Goal: Use online tool/utility: Utilize a website feature to perform a specific function

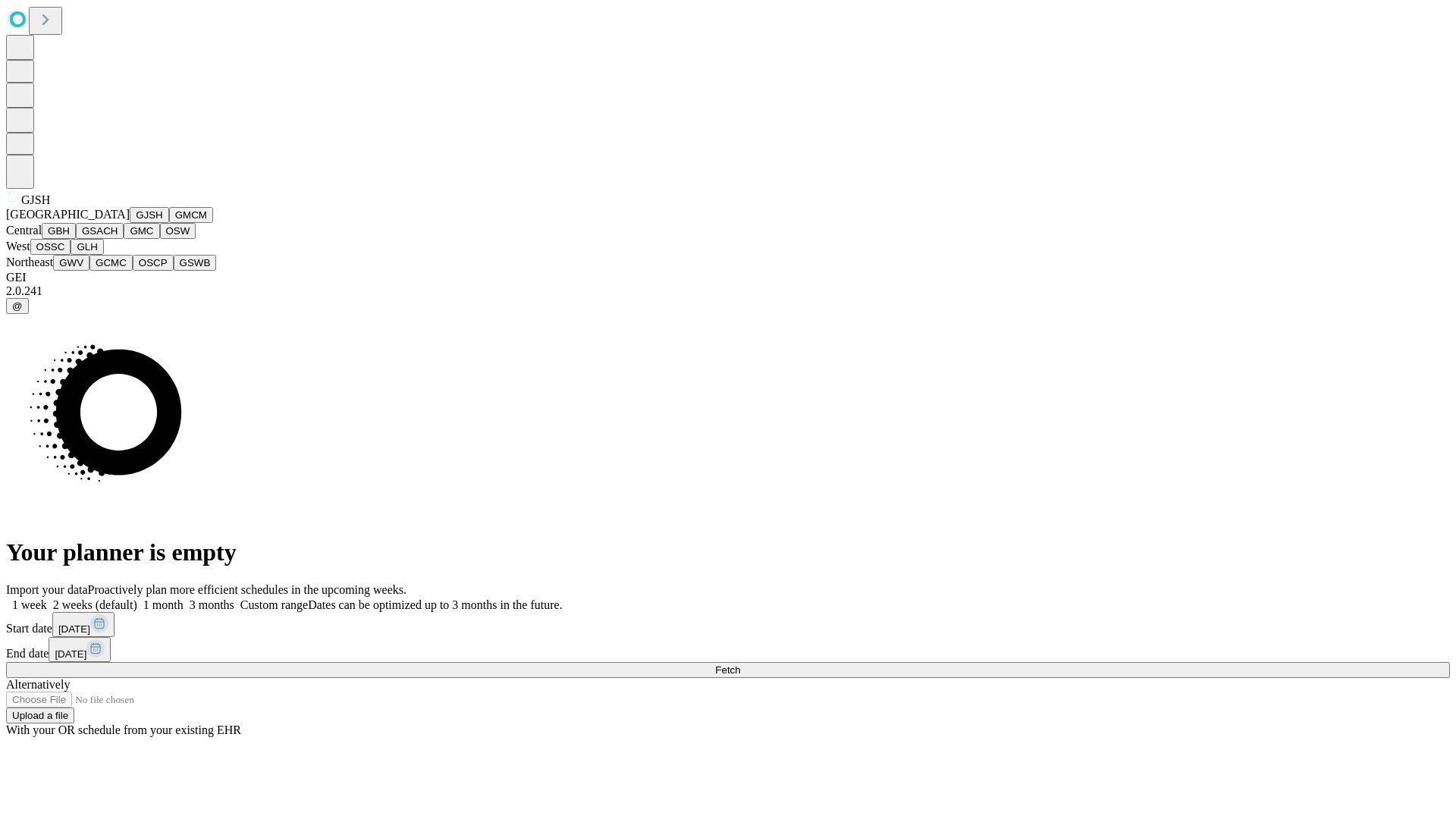
click at [129, 223] on button "GJSH" at bounding box center [149, 214] width 39 height 16
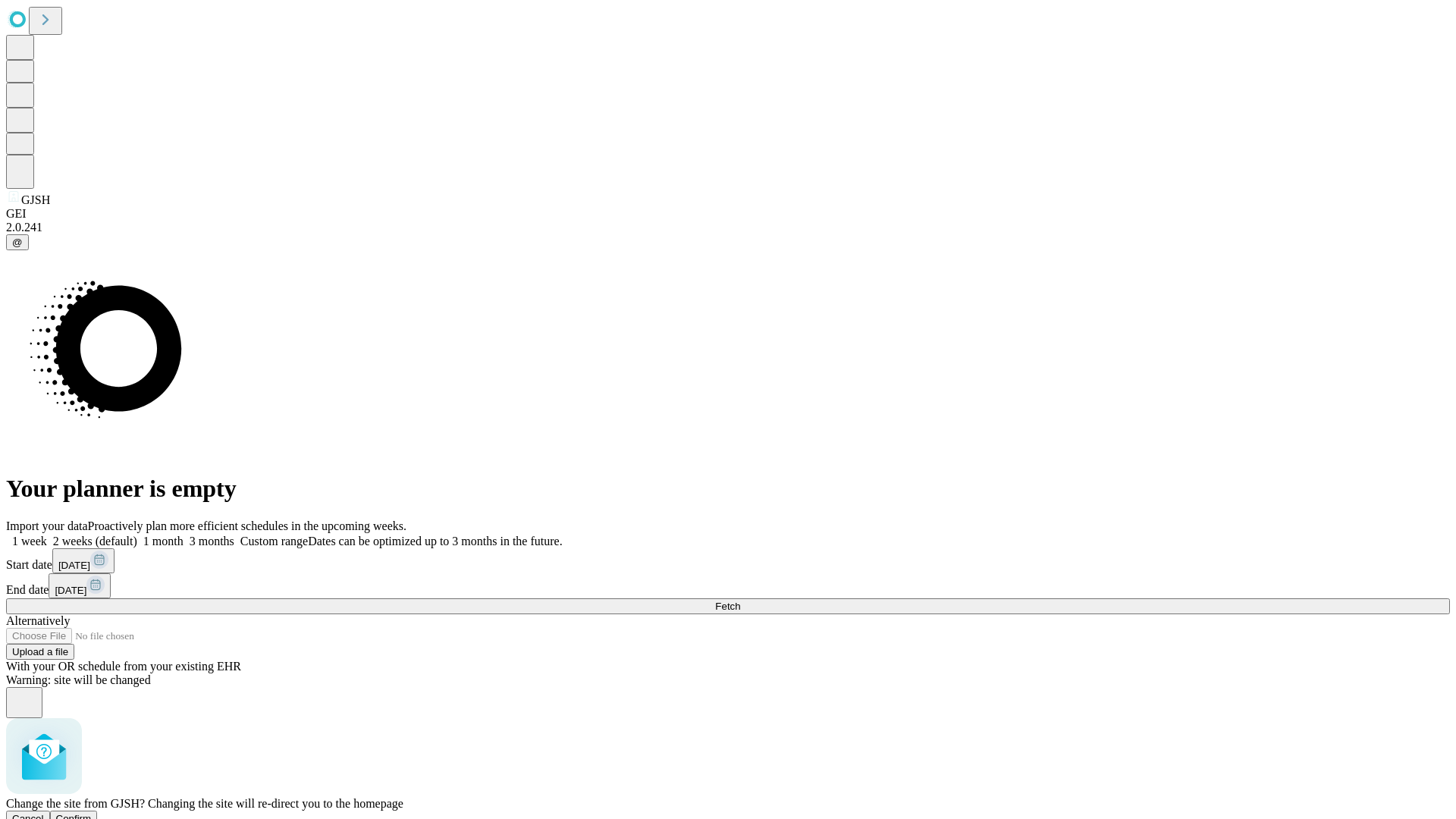
click at [92, 813] on span "Confirm" at bounding box center [74, 819] width 35 height 12
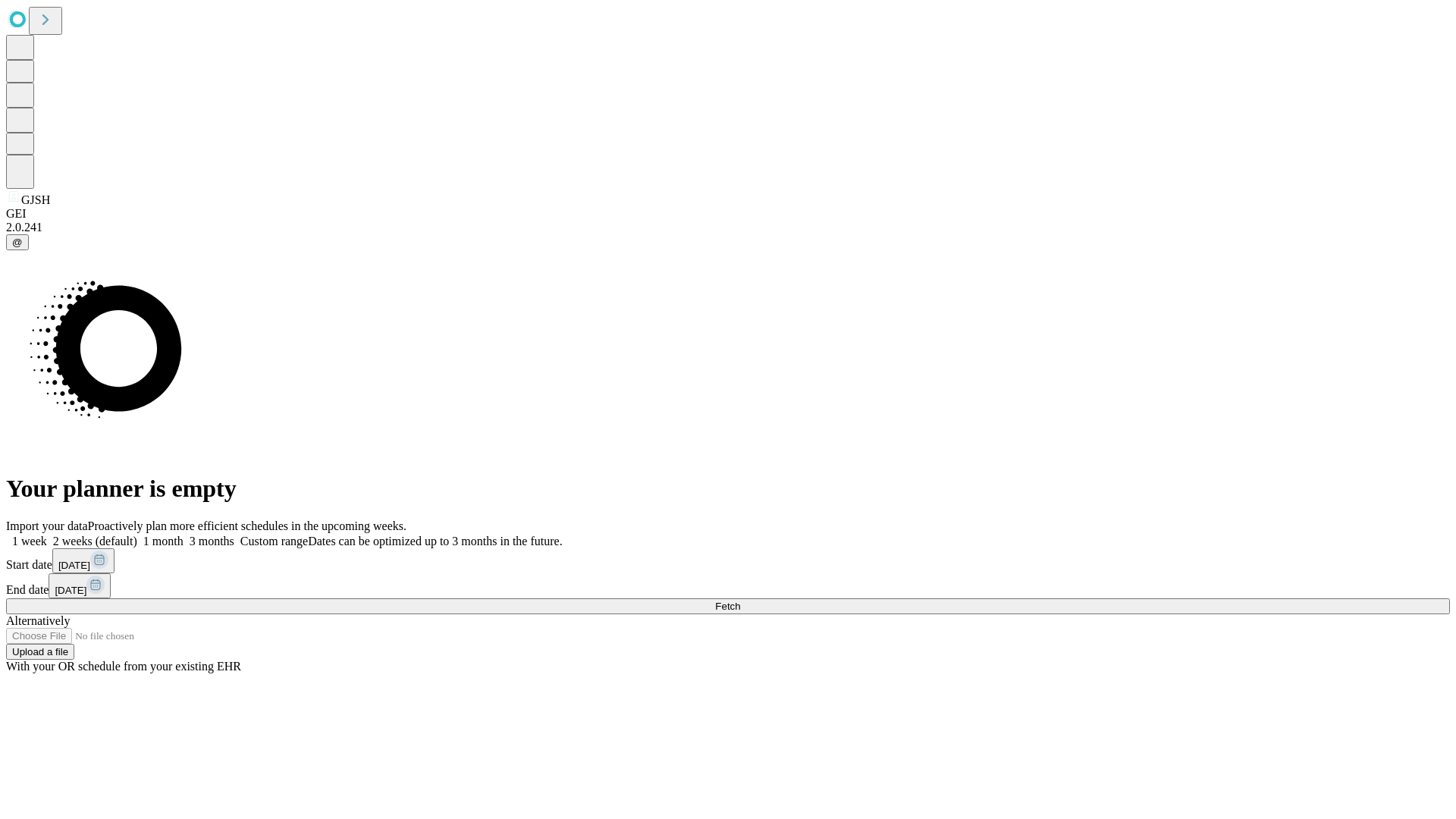
click at [183, 534] on label "1 month" at bounding box center [160, 540] width 46 height 13
click at [740, 601] on span "Fetch" at bounding box center [728, 606] width 25 height 12
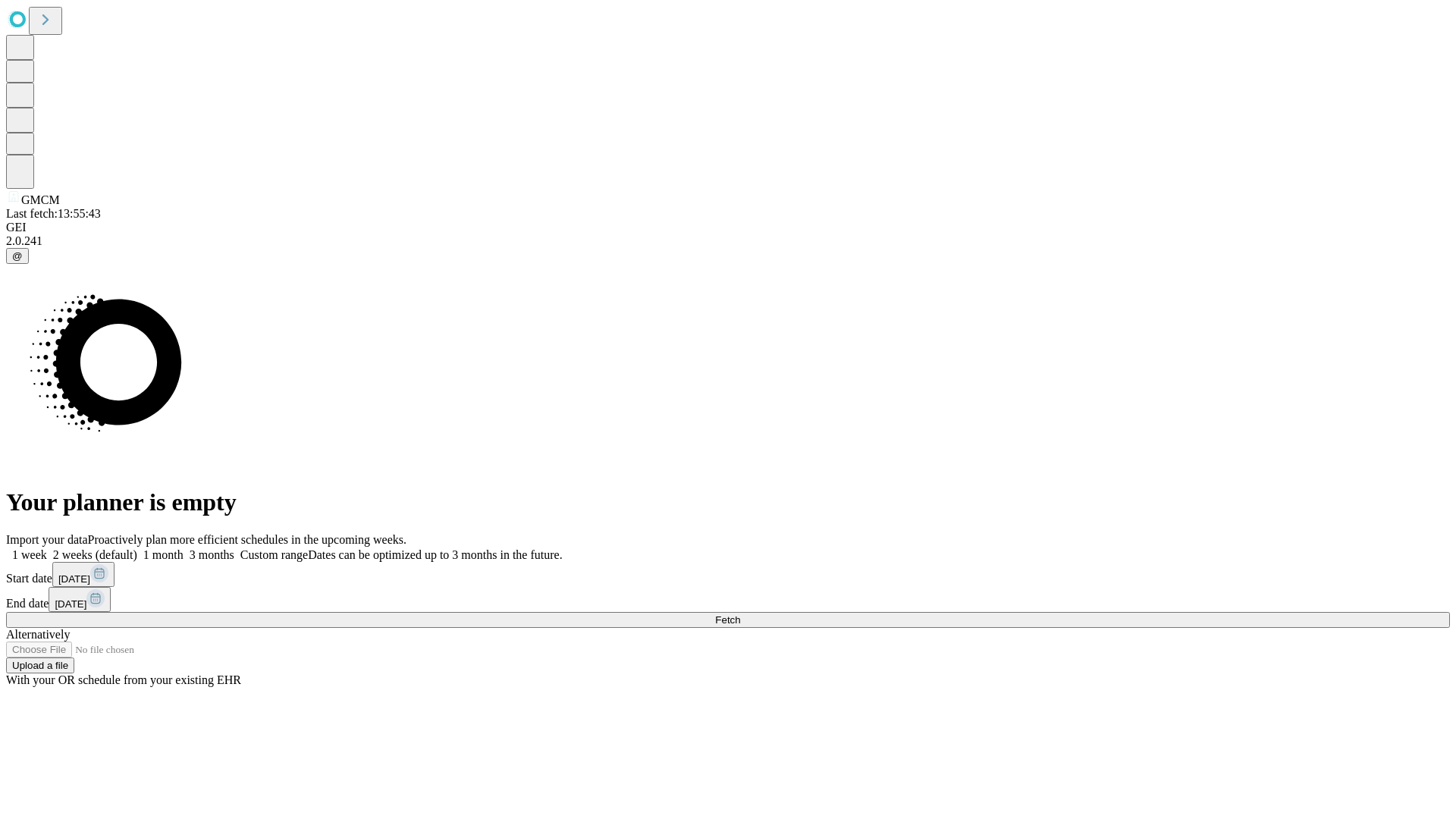
click at [183, 549] on label "1 month" at bounding box center [160, 554] width 46 height 13
click at [740, 614] on span "Fetch" at bounding box center [728, 620] width 25 height 12
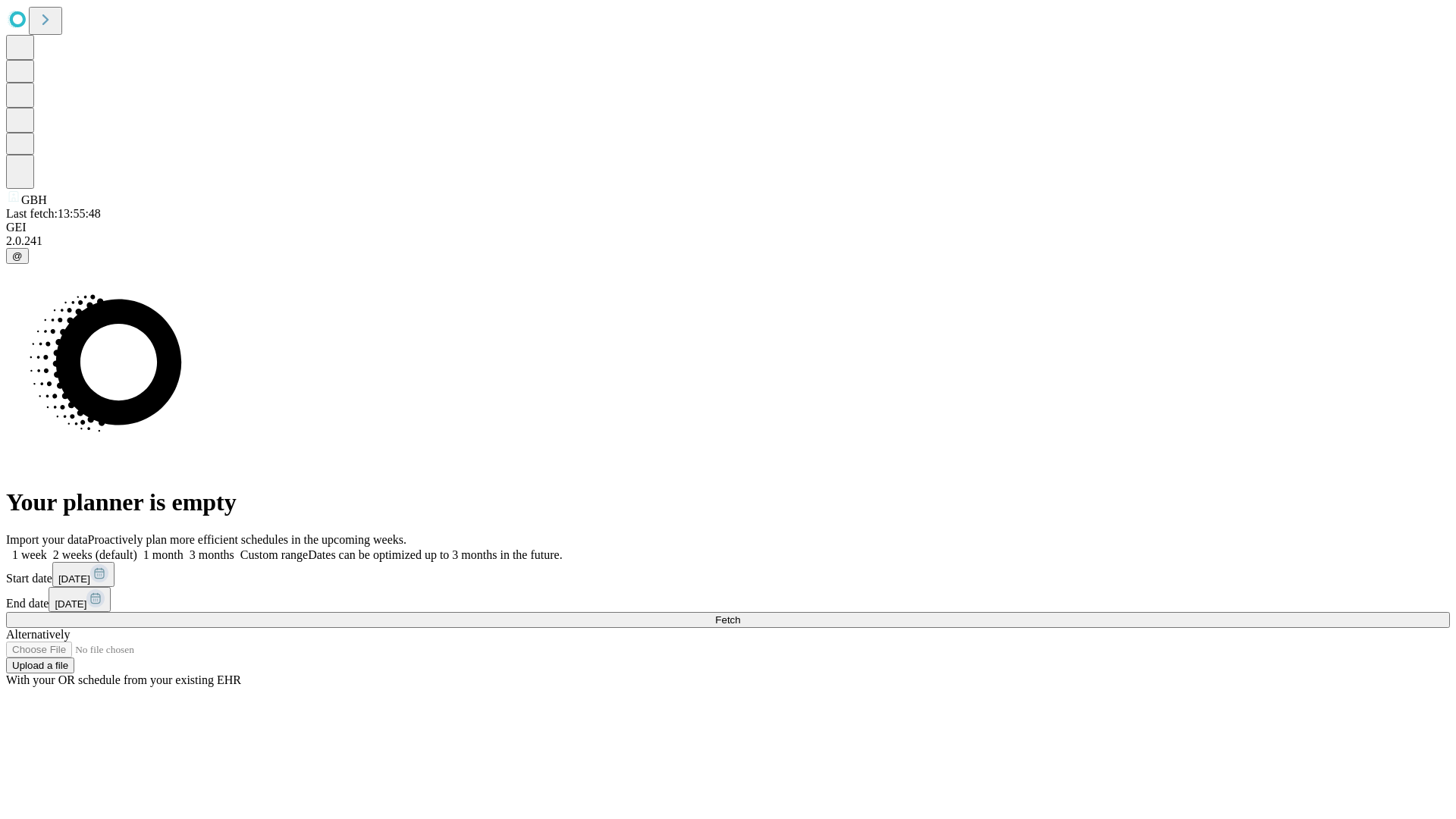
click at [183, 549] on label "1 month" at bounding box center [160, 554] width 46 height 13
click at [740, 614] on span "Fetch" at bounding box center [728, 620] width 25 height 12
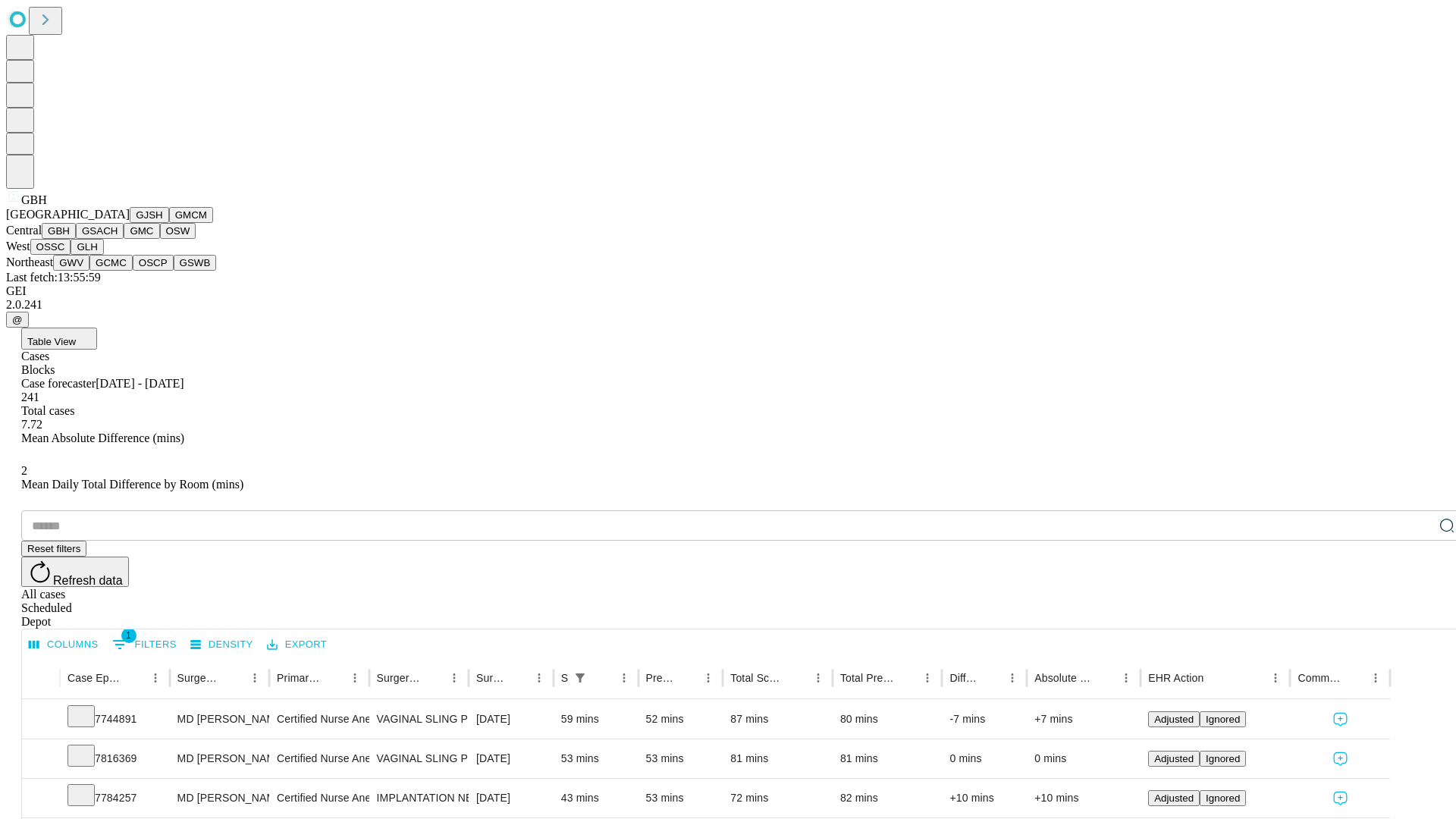
click at [118, 239] on button "GSACH" at bounding box center [99, 230] width 48 height 16
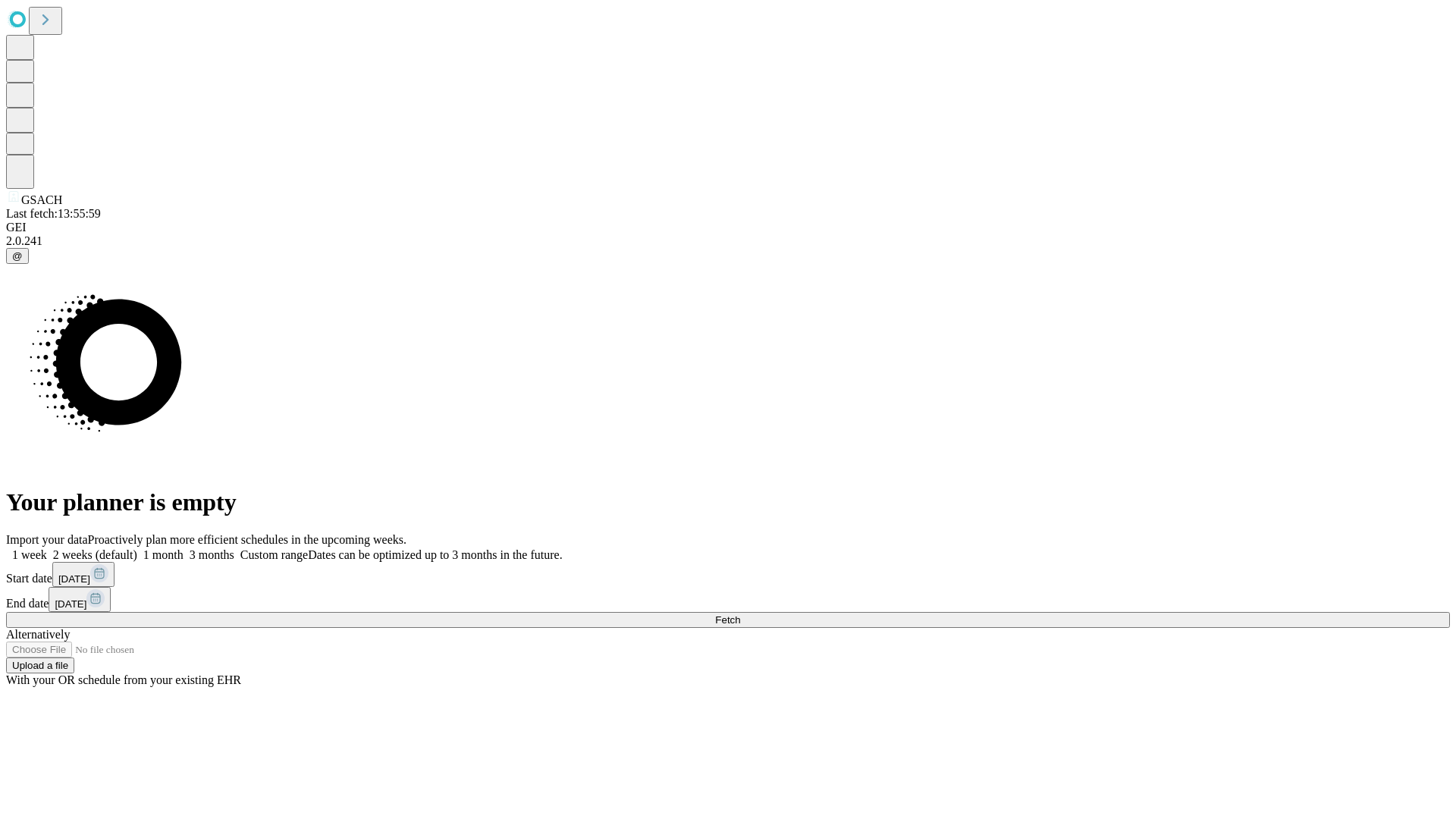
click at [740, 614] on span "Fetch" at bounding box center [728, 620] width 25 height 12
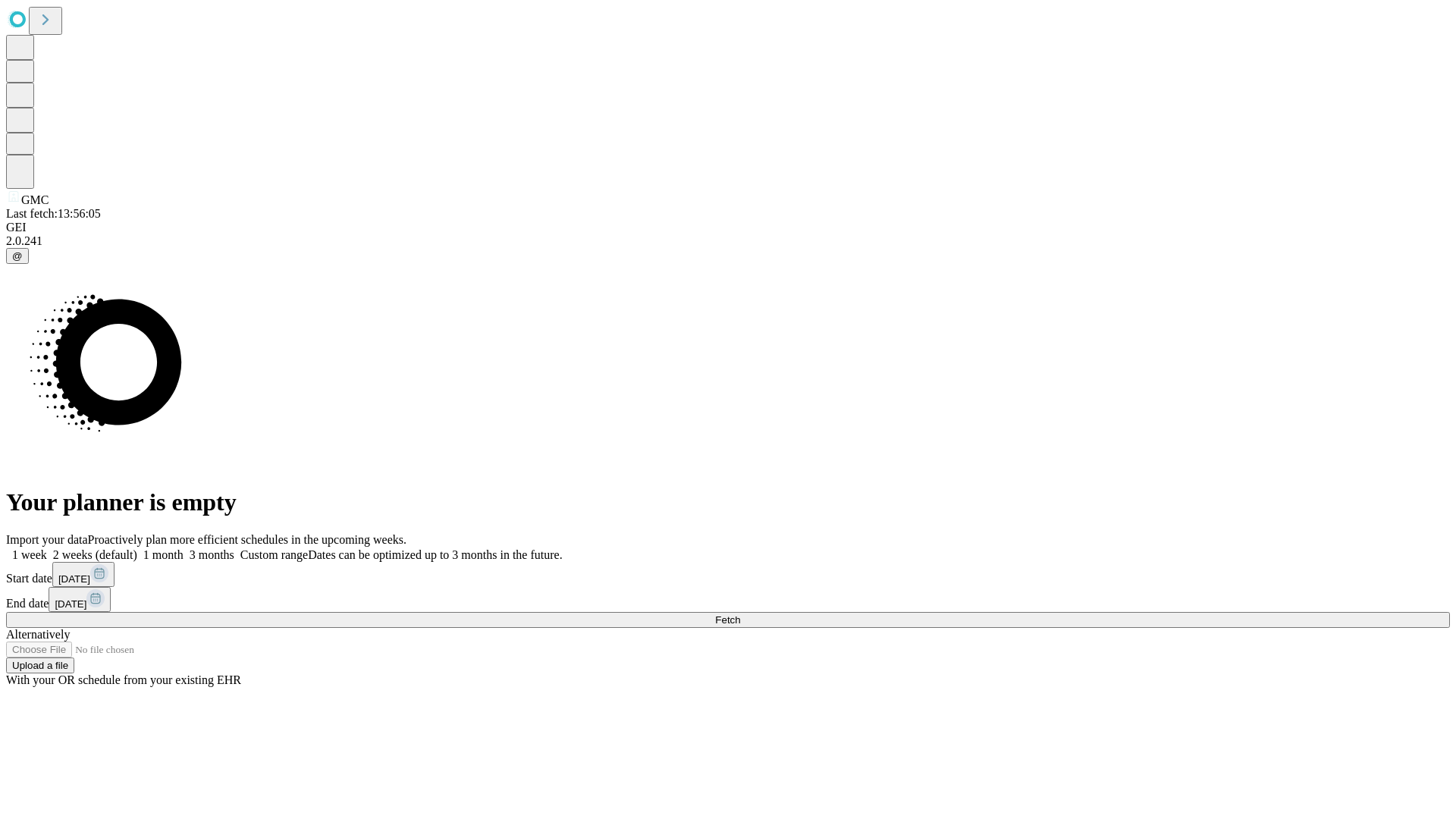
click at [183, 549] on label "1 month" at bounding box center [160, 554] width 46 height 13
click at [740, 614] on span "Fetch" at bounding box center [728, 620] width 25 height 12
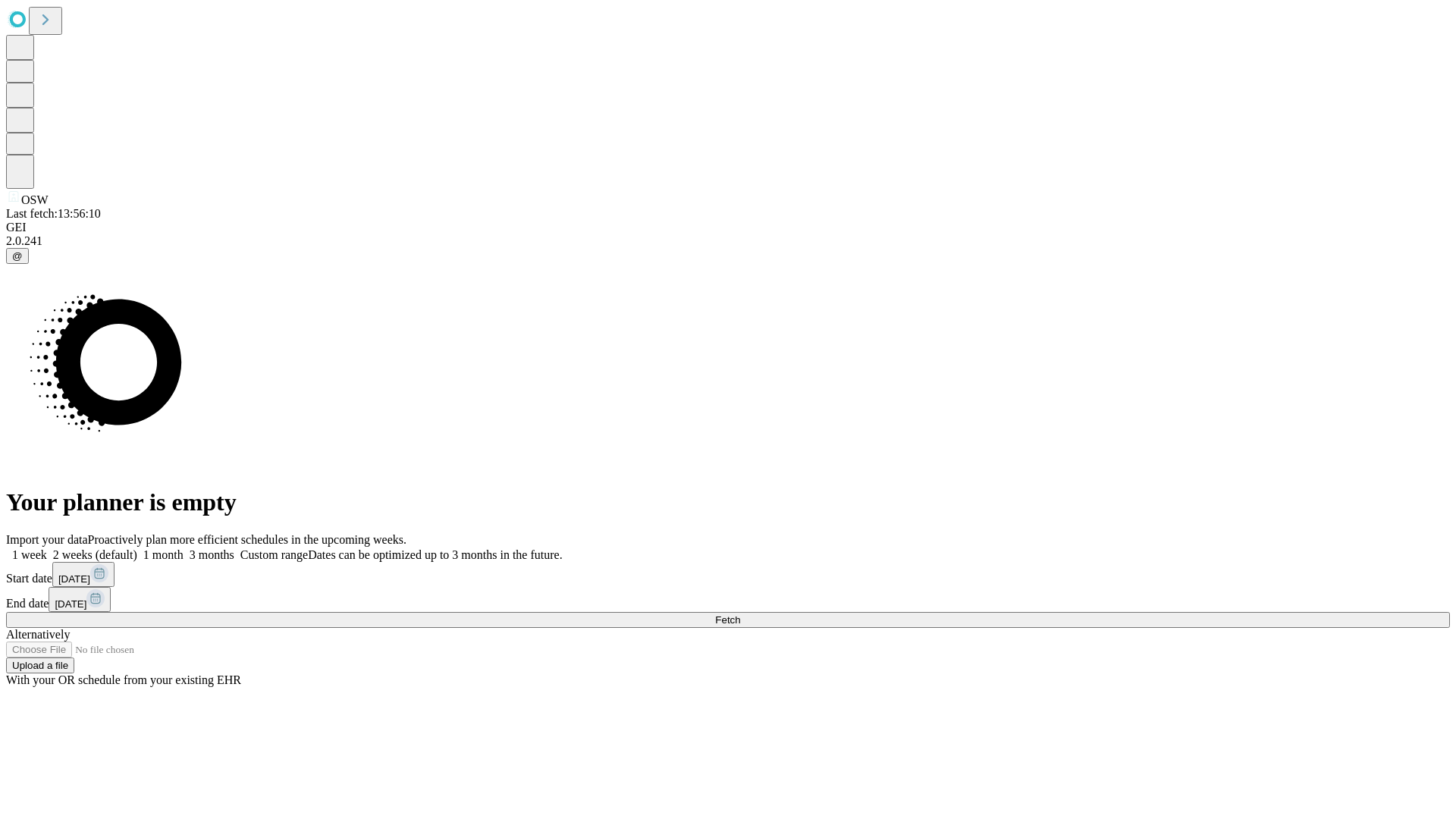
click at [183, 549] on label "1 month" at bounding box center [160, 554] width 46 height 13
click at [740, 614] on span "Fetch" at bounding box center [728, 620] width 25 height 12
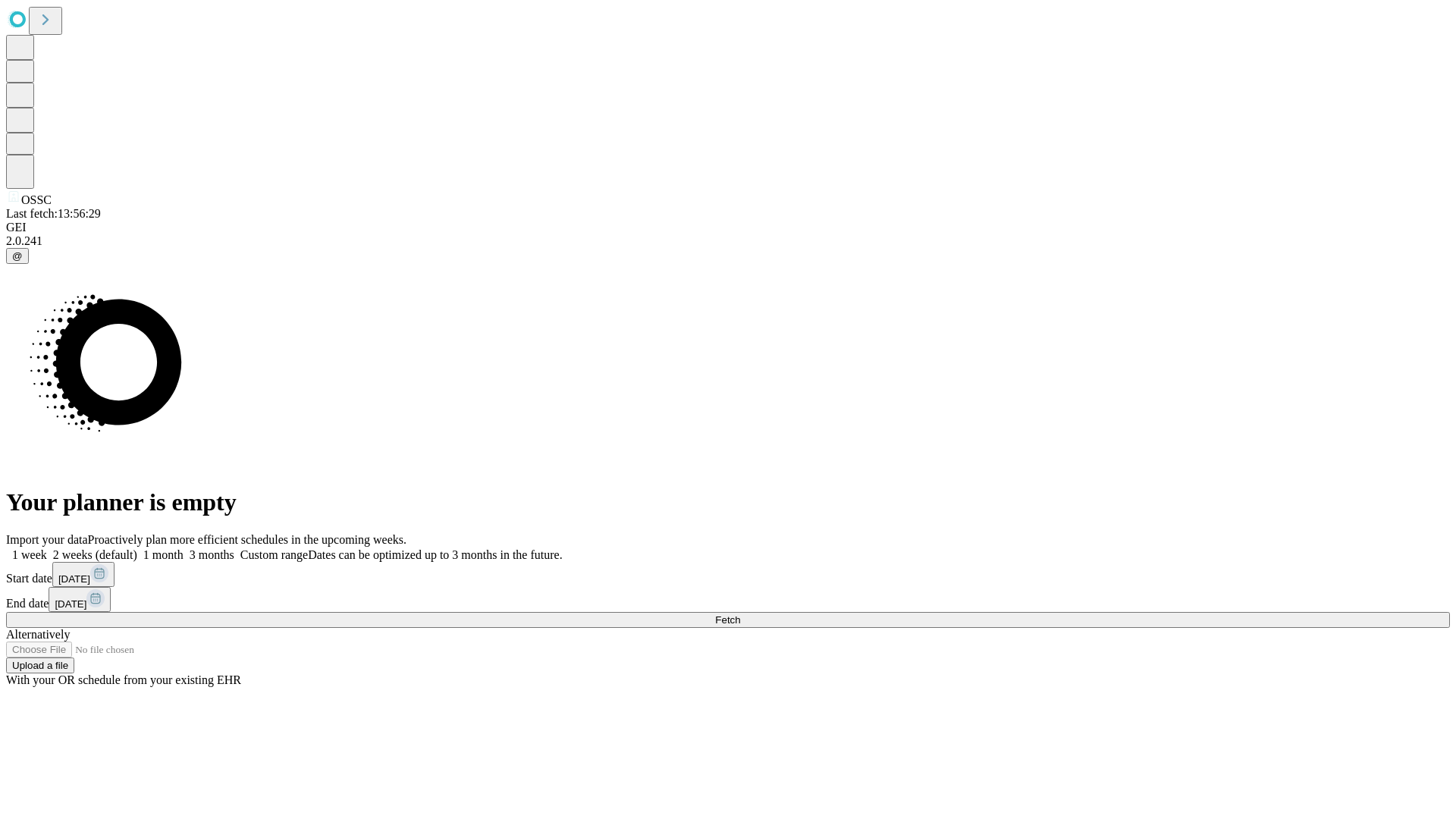
click at [183, 549] on label "1 month" at bounding box center [160, 554] width 46 height 13
click at [740, 614] on span "Fetch" at bounding box center [728, 620] width 25 height 12
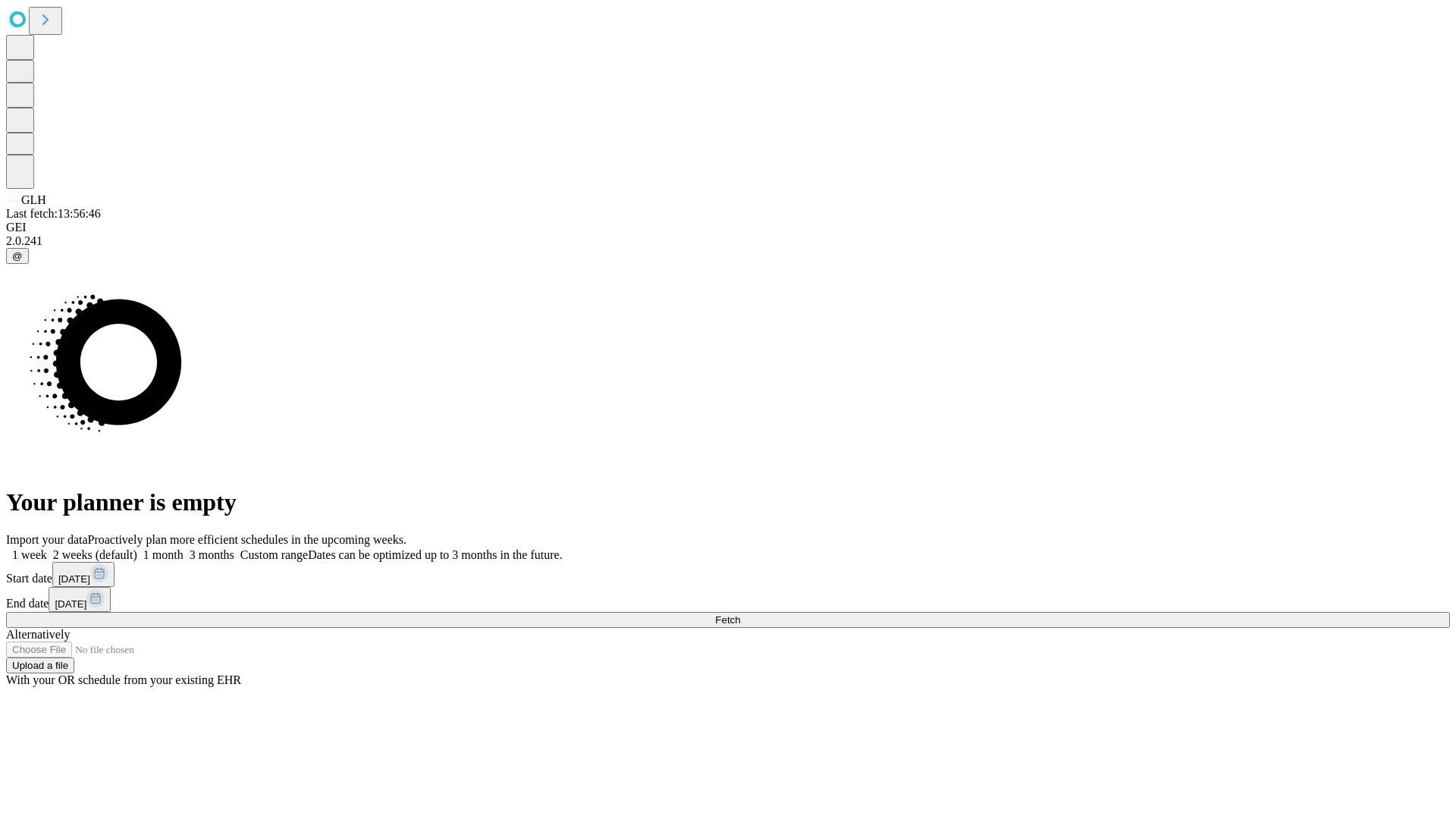
click at [183, 549] on label "1 month" at bounding box center [160, 554] width 46 height 13
click at [740, 614] on span "Fetch" at bounding box center [728, 620] width 25 height 12
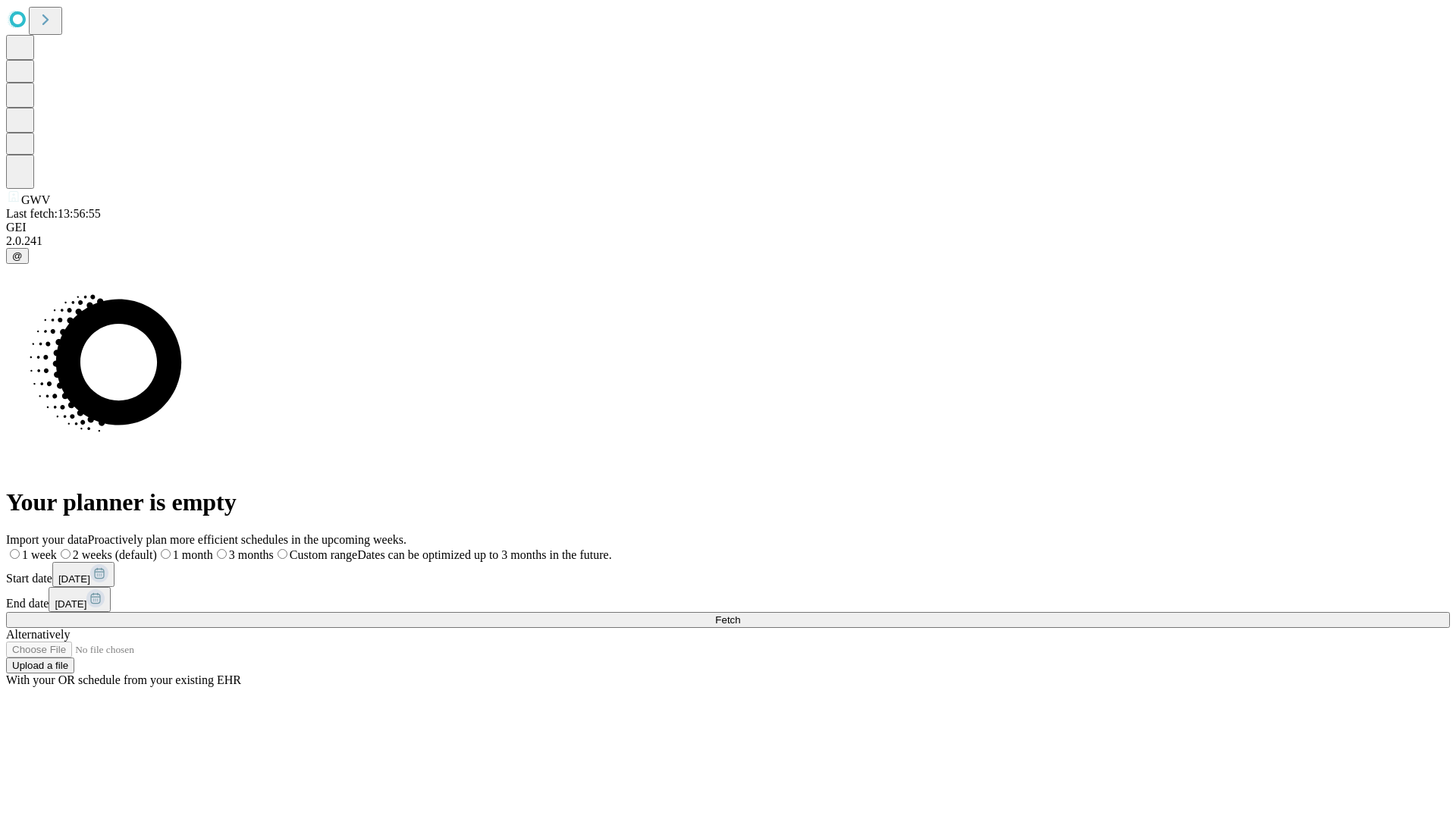
click at [213, 549] on label "1 month" at bounding box center [185, 554] width 56 height 13
click at [740, 614] on span "Fetch" at bounding box center [728, 620] width 25 height 12
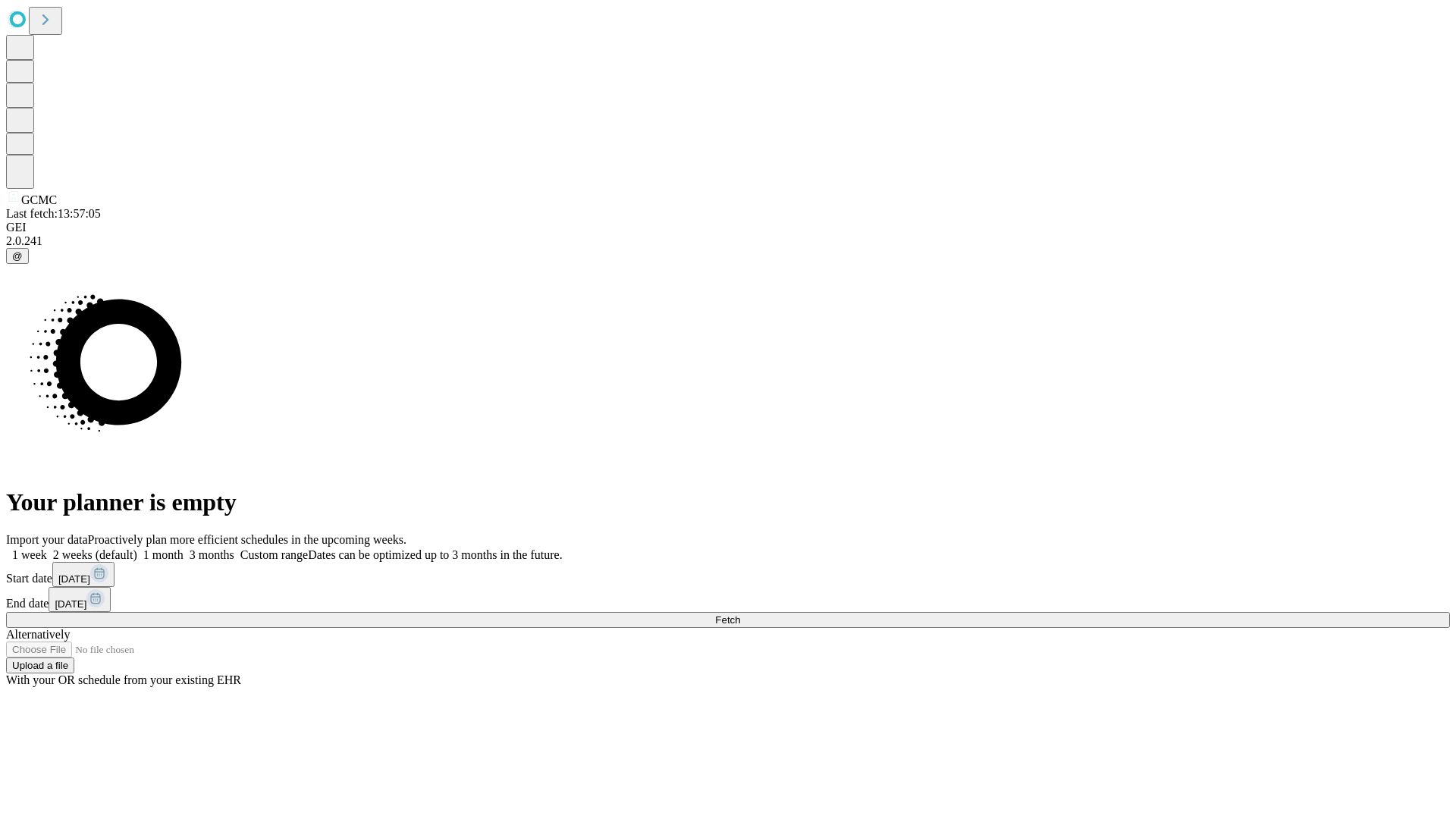
click at [183, 549] on label "1 month" at bounding box center [160, 554] width 46 height 13
click at [740, 614] on span "Fetch" at bounding box center [728, 620] width 25 height 12
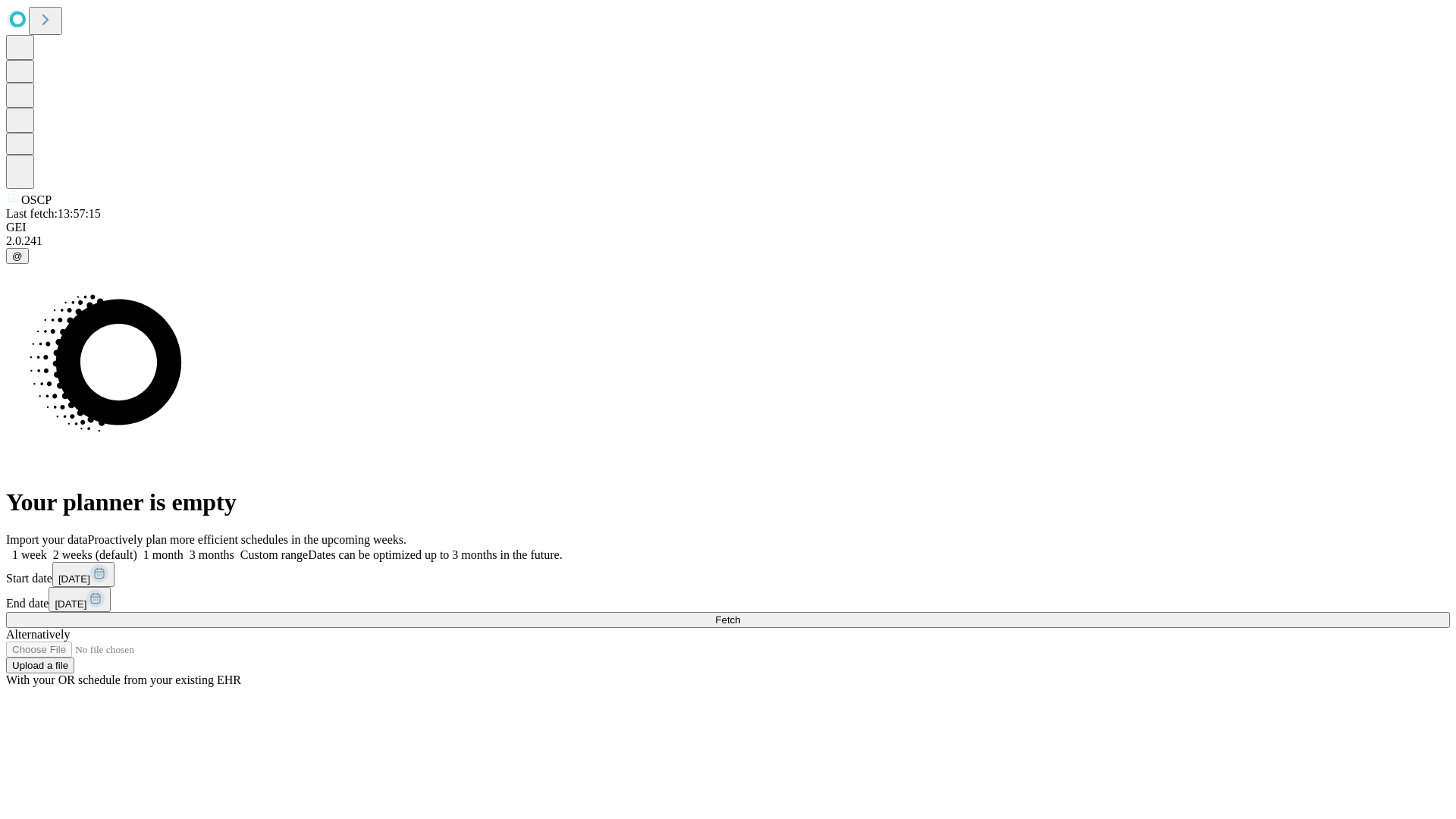
click at [740, 614] on span "Fetch" at bounding box center [728, 620] width 25 height 12
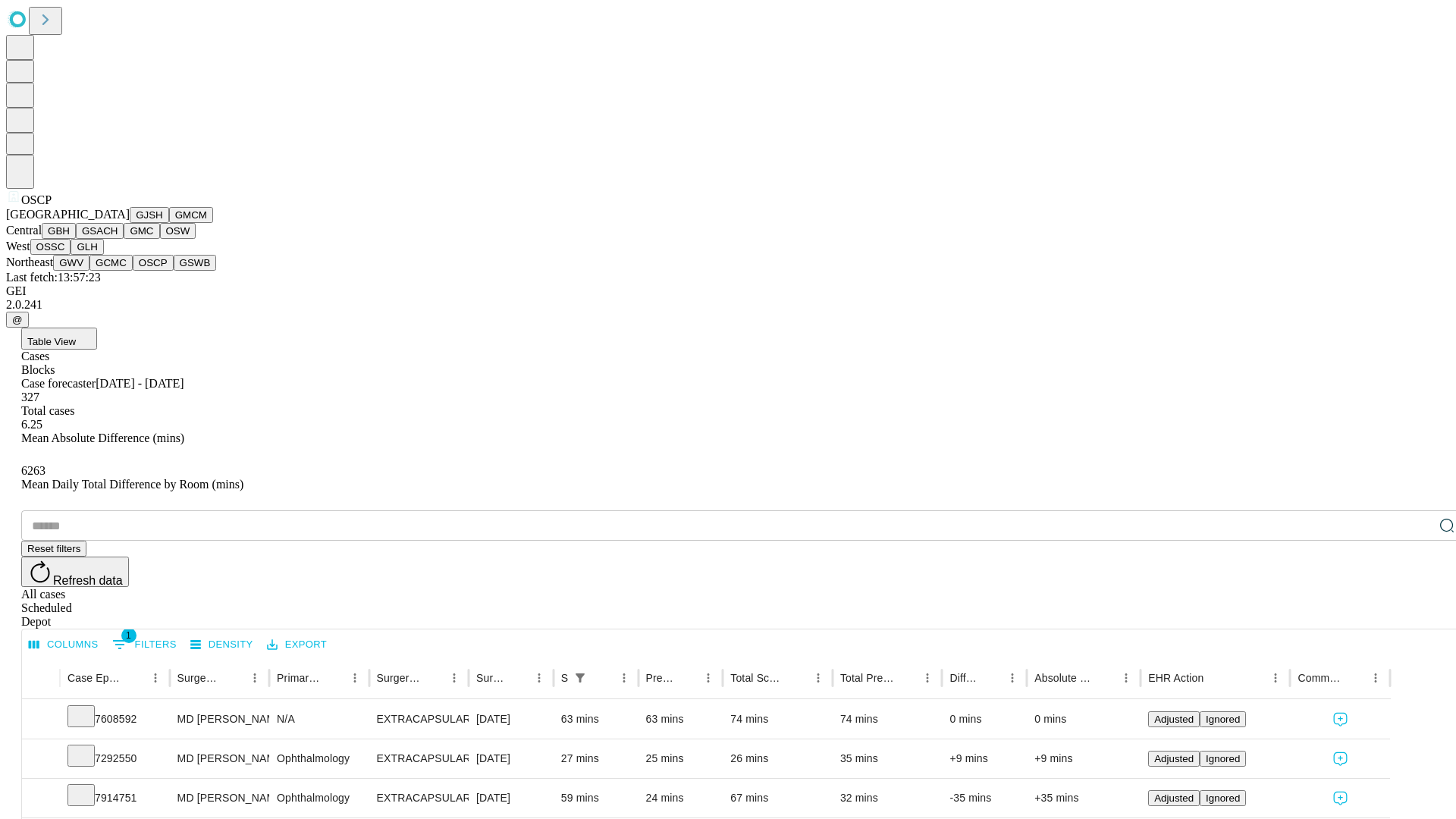
click at [174, 270] on button "GSWB" at bounding box center [195, 262] width 43 height 16
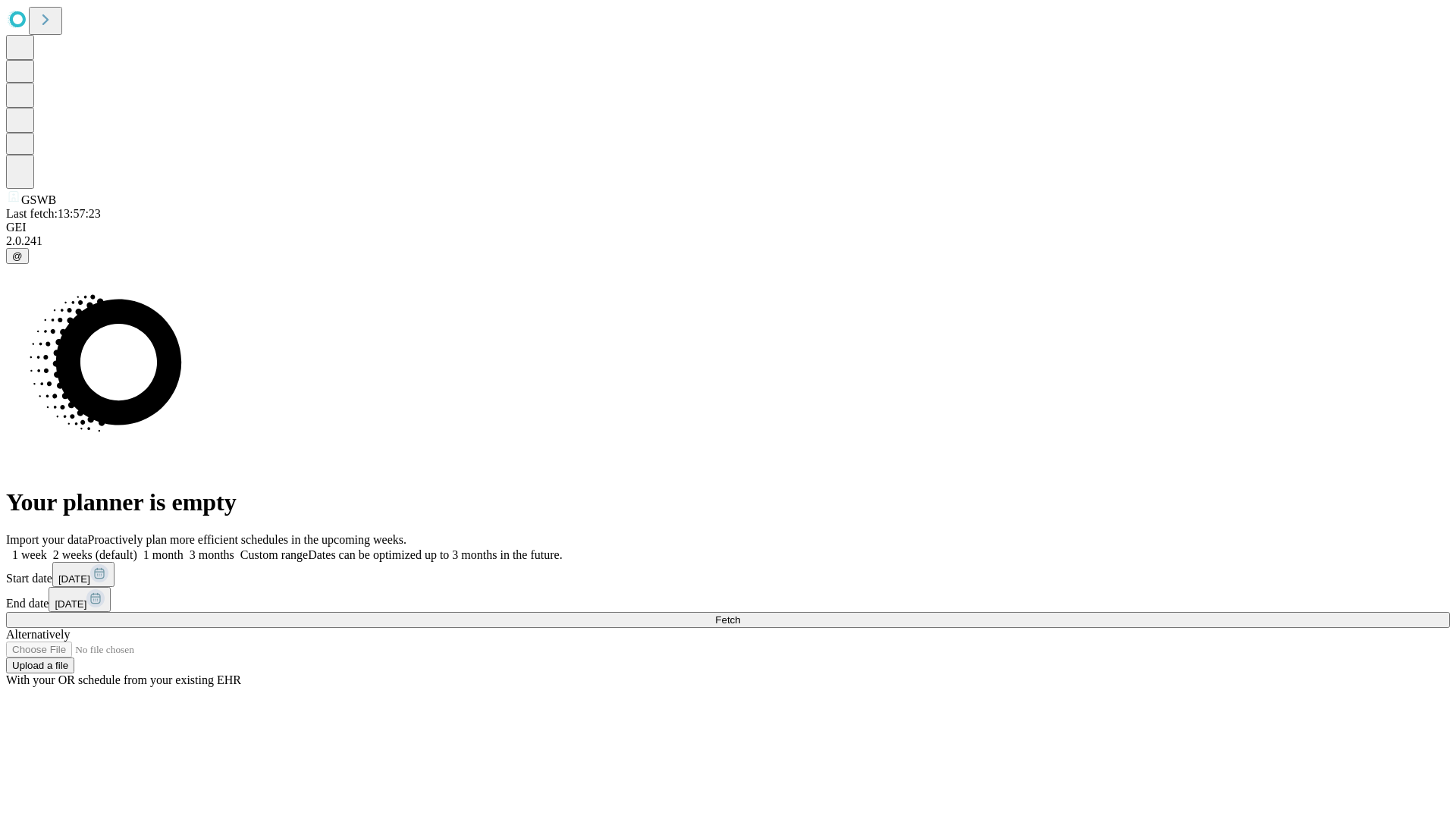
click at [183, 549] on label "1 month" at bounding box center [160, 554] width 46 height 13
click at [740, 614] on span "Fetch" at bounding box center [728, 620] width 25 height 12
